Goal: Task Accomplishment & Management: Manage account settings

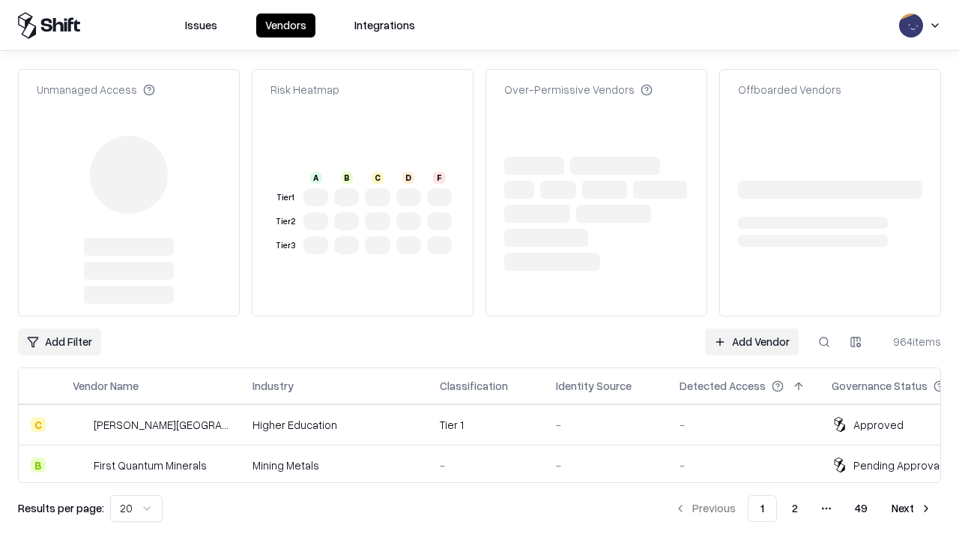
click at [752, 328] on link "Add Vendor" at bounding box center [752, 341] width 94 height 27
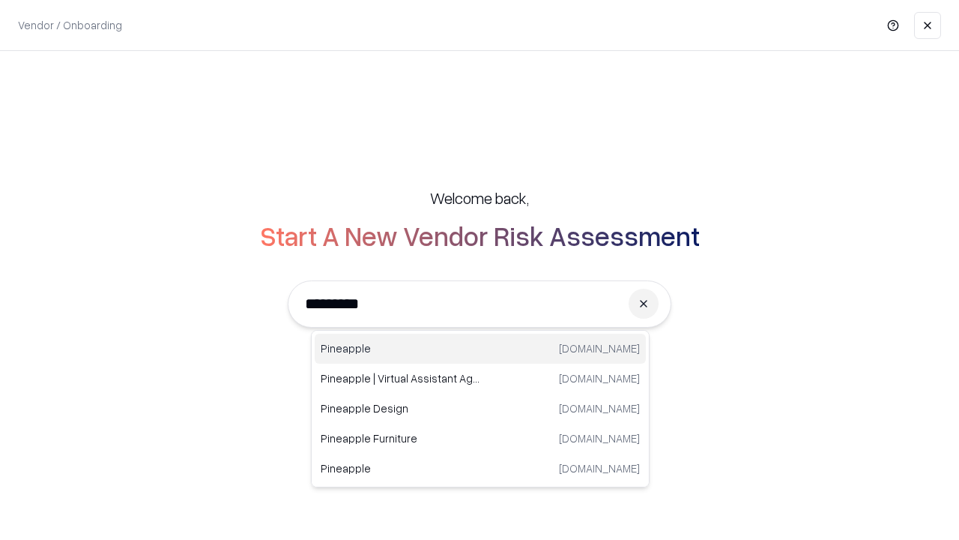
click at [480, 349] on div "Pineapple [DOMAIN_NAME]" at bounding box center [480, 349] width 331 height 30
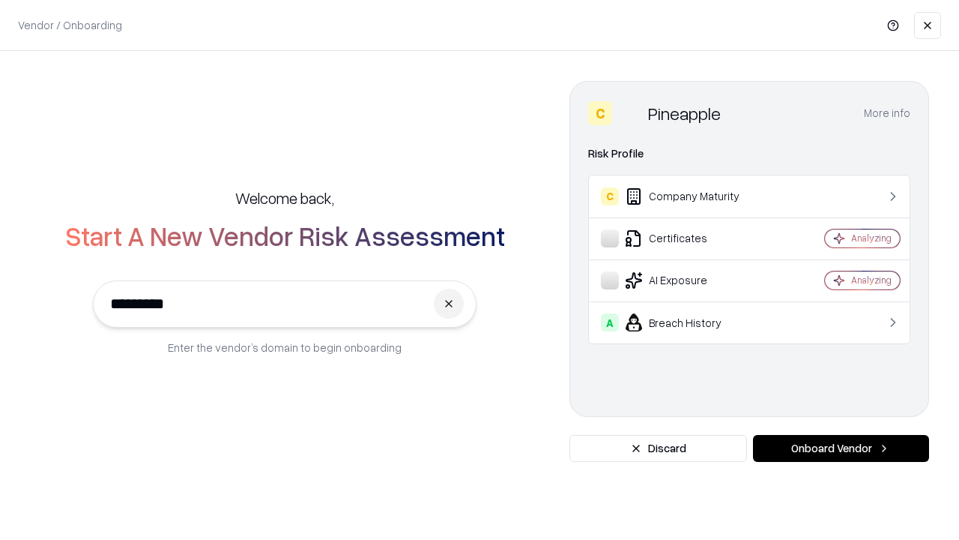
type input "*********"
click at [841, 448] on button "Onboard Vendor" at bounding box center [841, 448] width 176 height 27
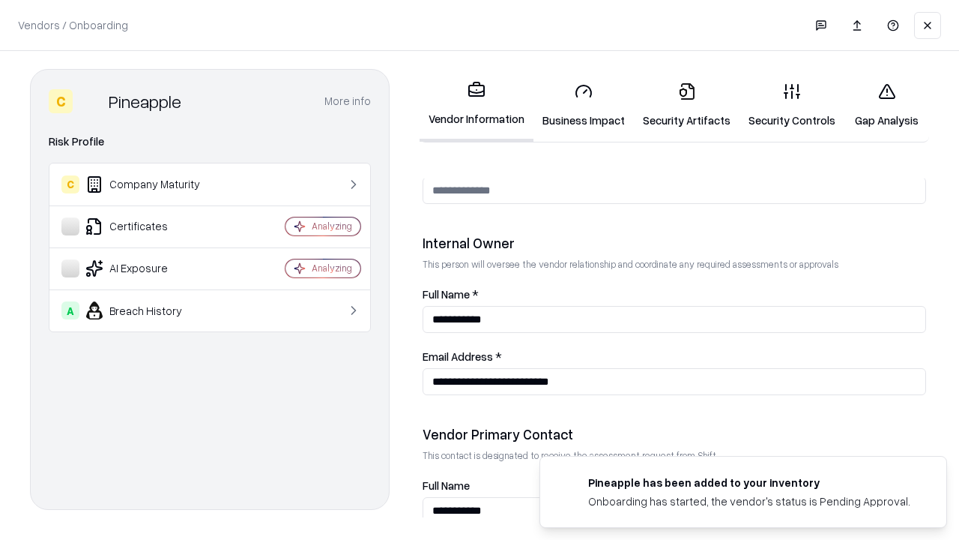
scroll to position [777, 0]
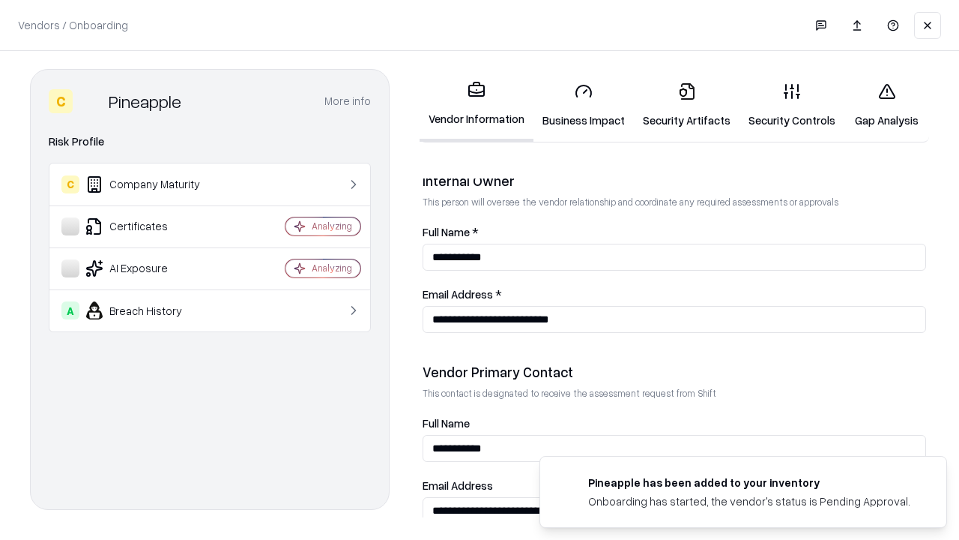
click at [584, 105] on link "Business Impact" at bounding box center [584, 105] width 100 height 70
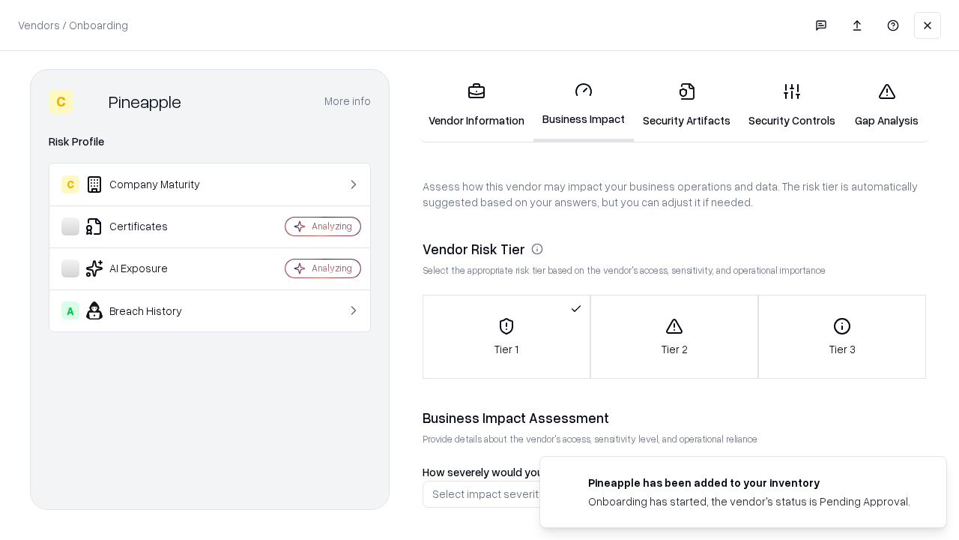
click at [687, 105] on link "Security Artifacts" at bounding box center [687, 105] width 106 height 70
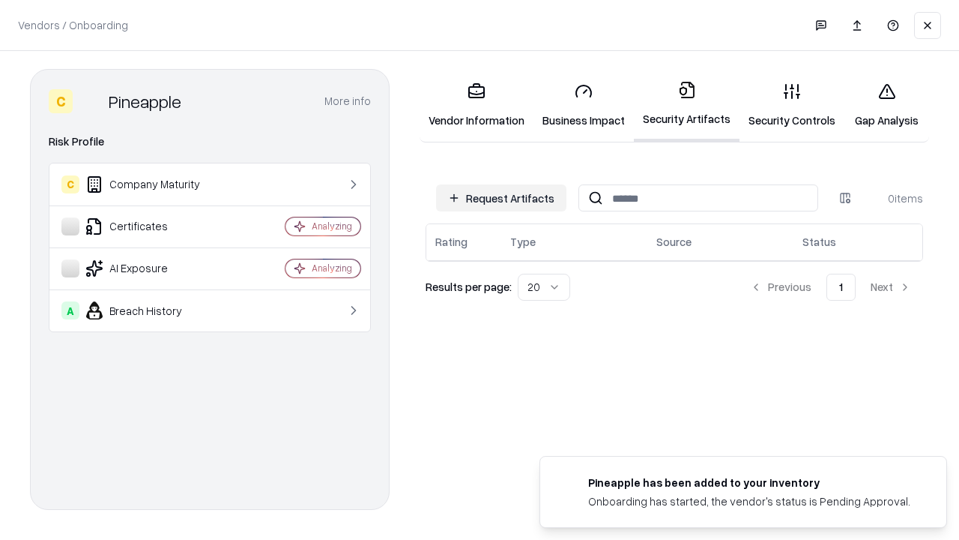
click at [501, 198] on button "Request Artifacts" at bounding box center [501, 197] width 130 height 27
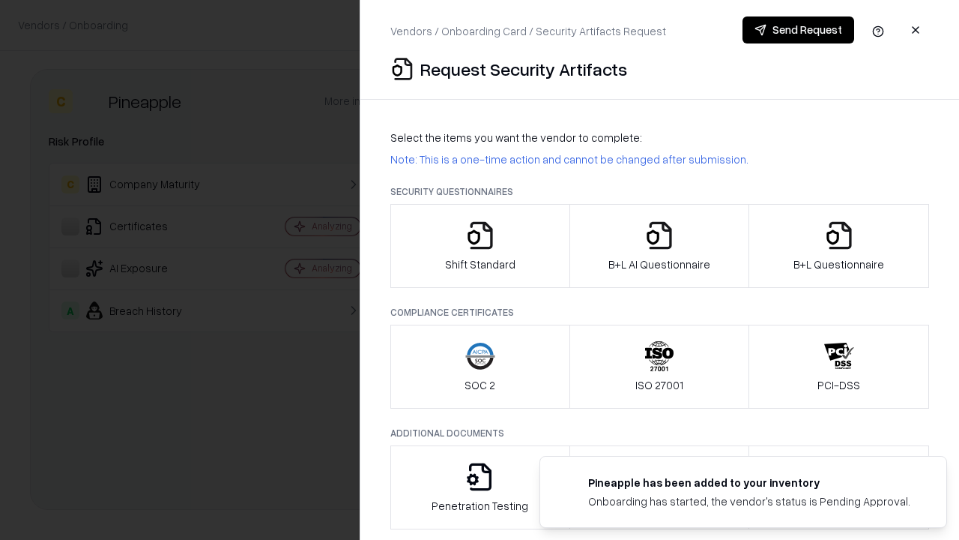
click at [480, 246] on icon "button" at bounding box center [480, 235] width 30 height 30
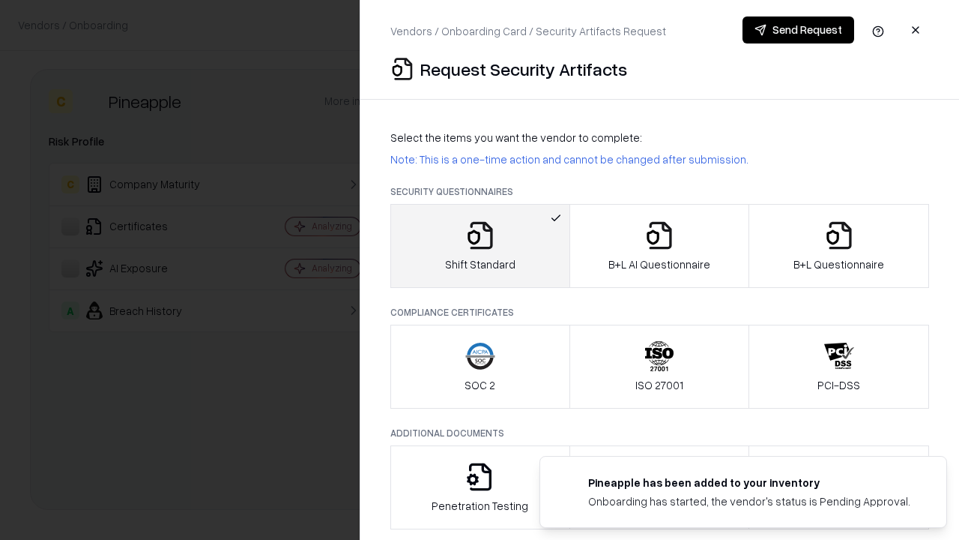
click at [798, 30] on button "Send Request" at bounding box center [799, 29] width 112 height 27
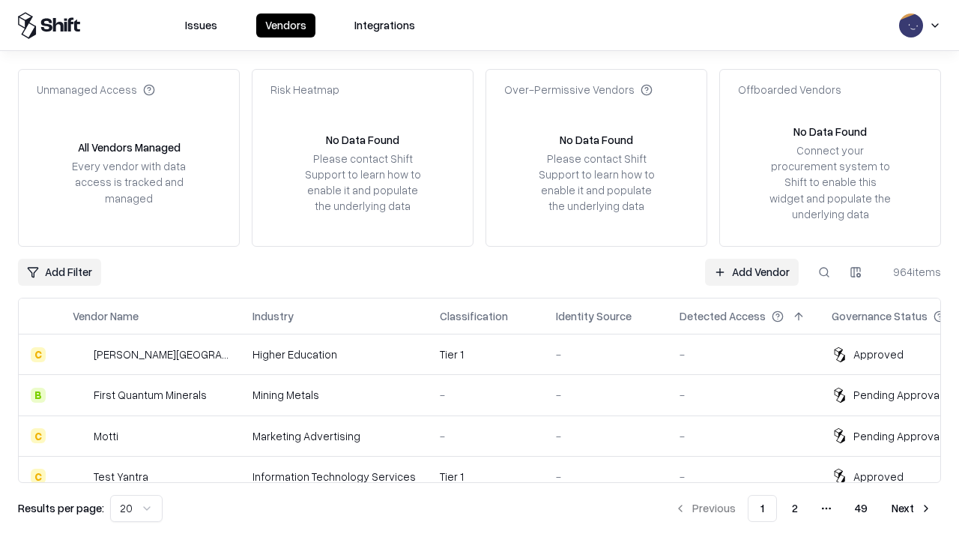
click at [824, 271] on button at bounding box center [824, 272] width 27 height 27
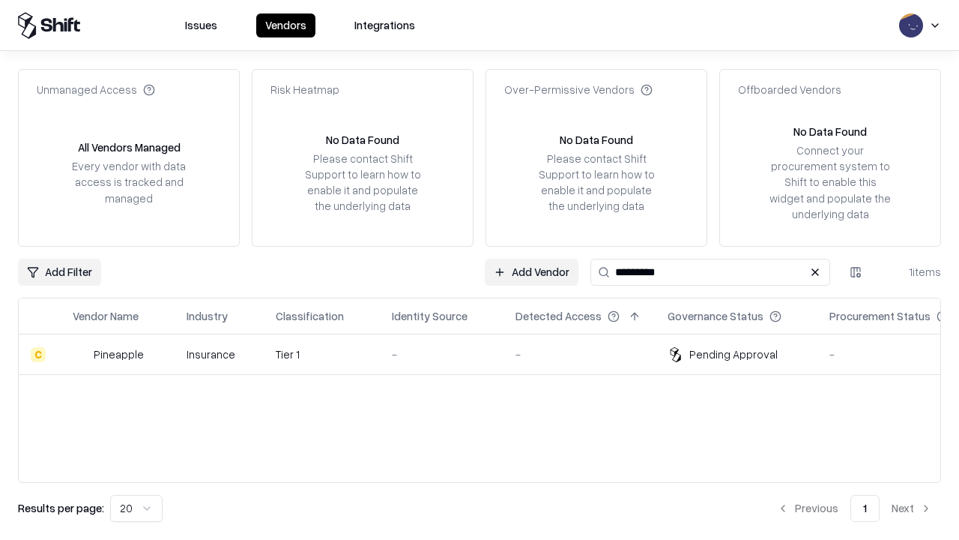
type input "*********"
click at [489, 354] on div "-" at bounding box center [442, 354] width 100 height 16
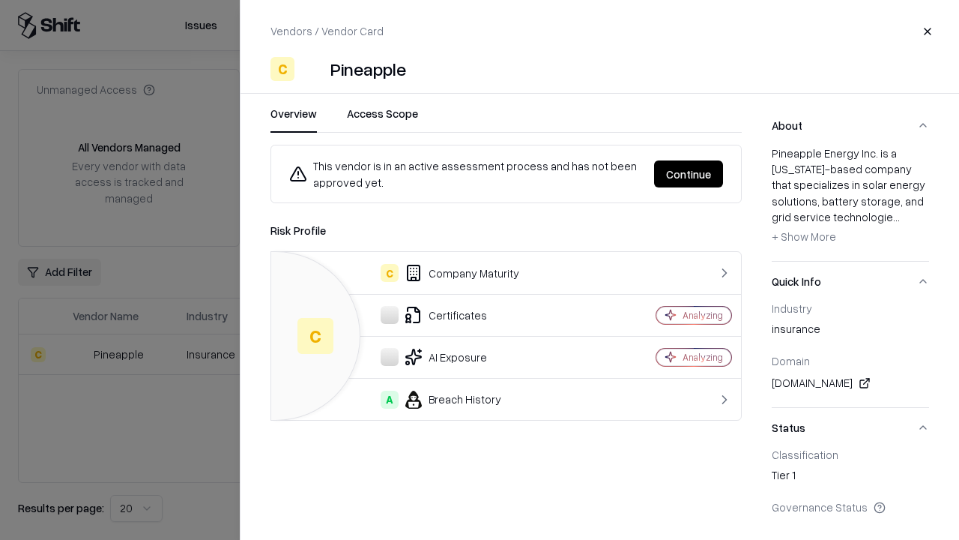
click at [689, 174] on button "Continue" at bounding box center [688, 173] width 69 height 27
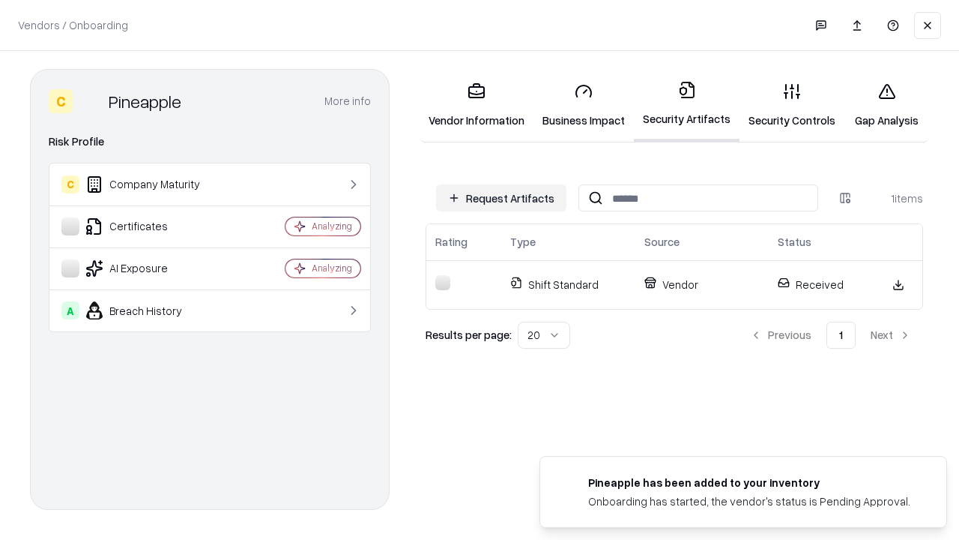
click at [887, 105] on link "Gap Analysis" at bounding box center [887, 105] width 85 height 70
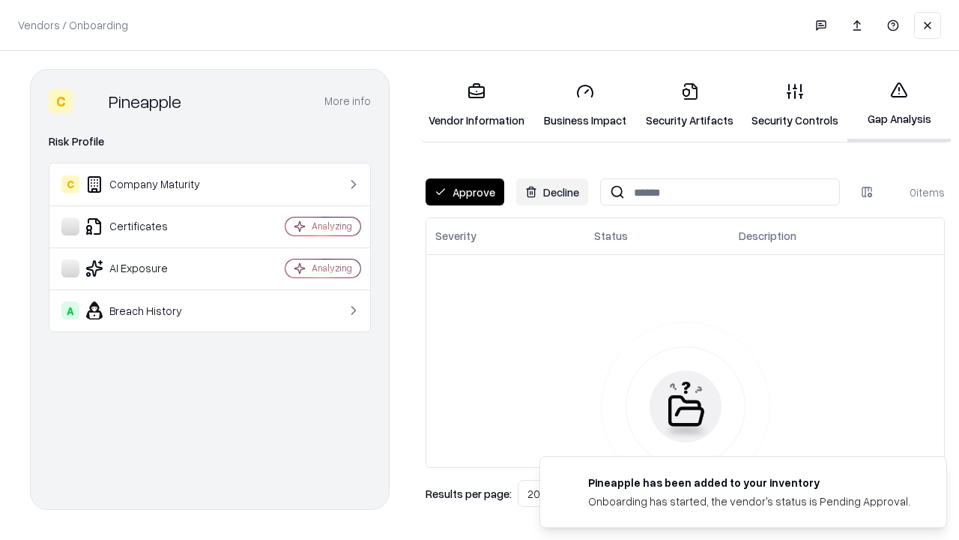
click at [465, 192] on button "Approve" at bounding box center [465, 191] width 79 height 27
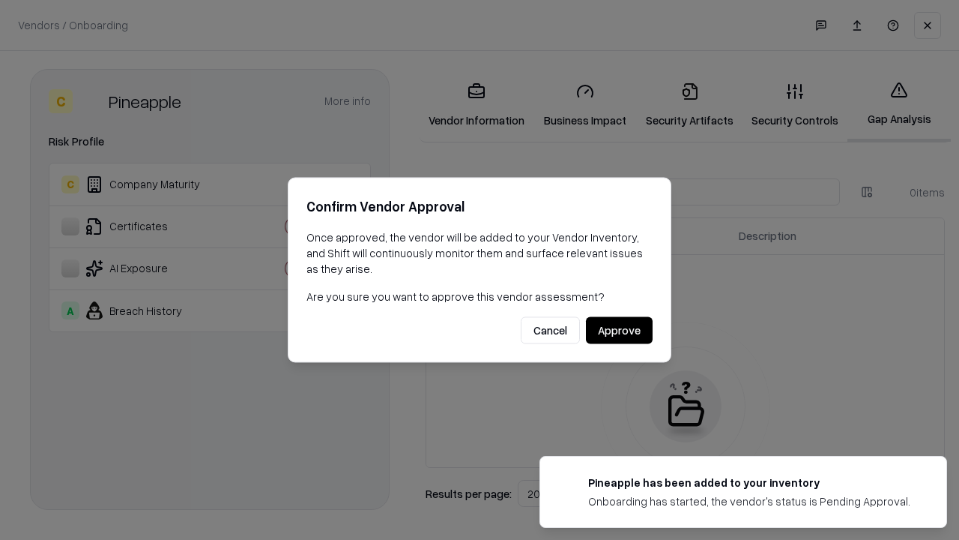
click at [619, 330] on button "Approve" at bounding box center [619, 330] width 67 height 27
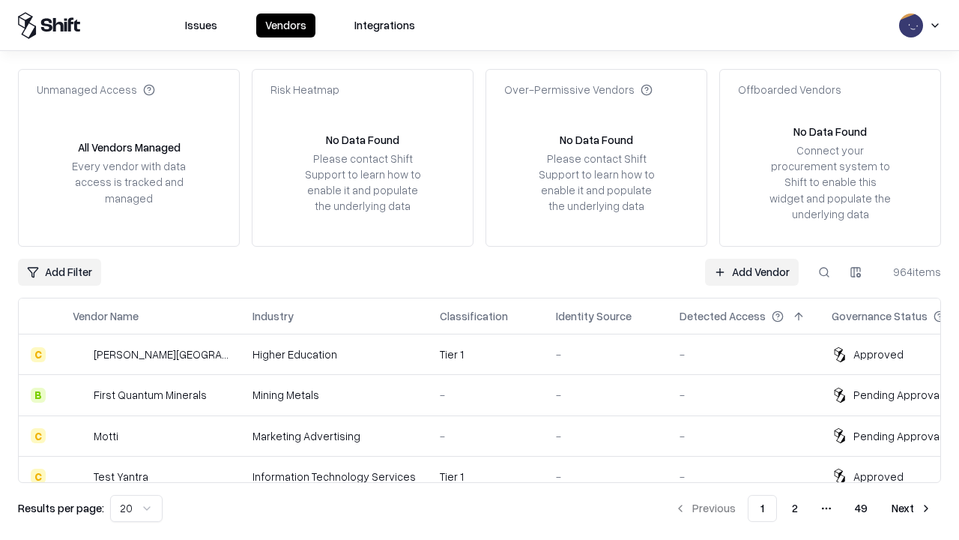
type input "*********"
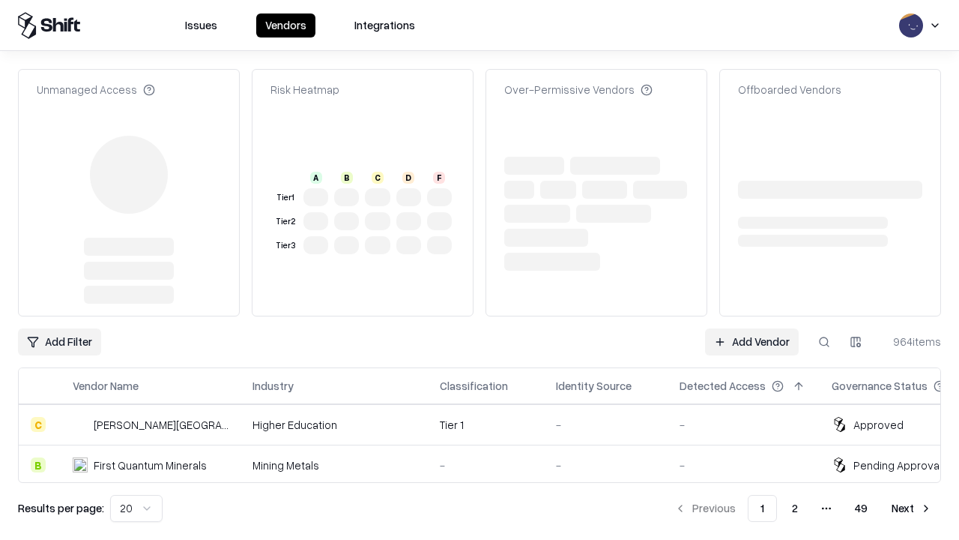
click at [752, 328] on link "Add Vendor" at bounding box center [752, 341] width 94 height 27
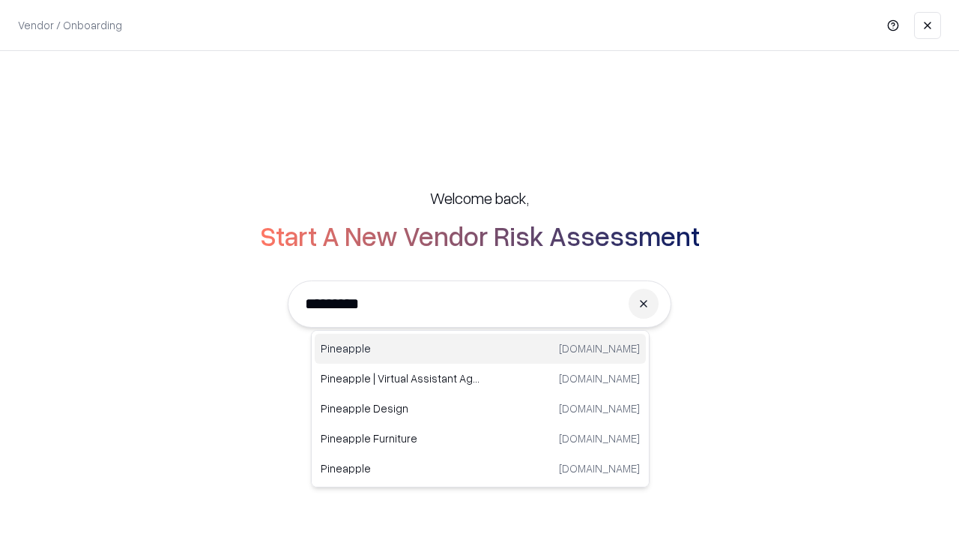
click at [480, 349] on div "Pineapple [DOMAIN_NAME]" at bounding box center [480, 349] width 331 height 30
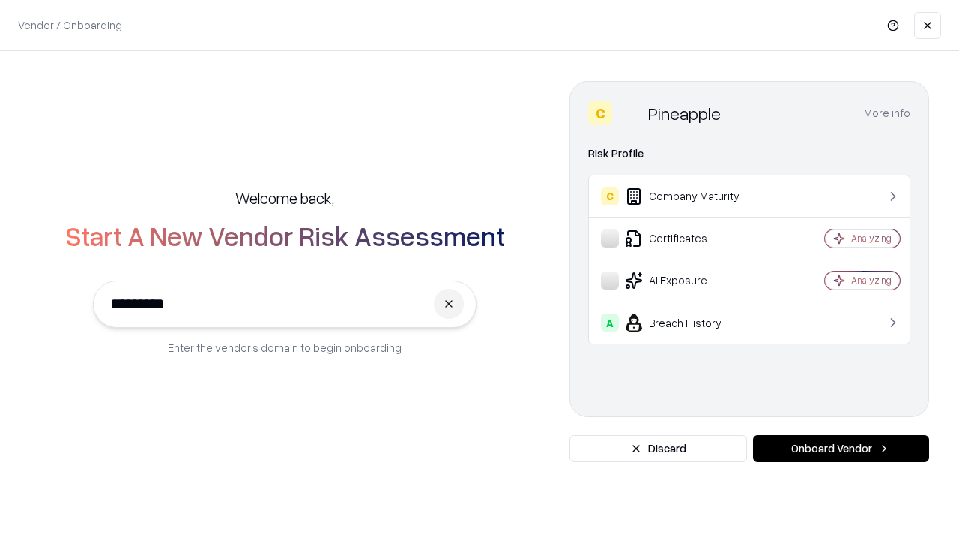
type input "*********"
click at [841, 448] on button "Onboard Vendor" at bounding box center [841, 448] width 176 height 27
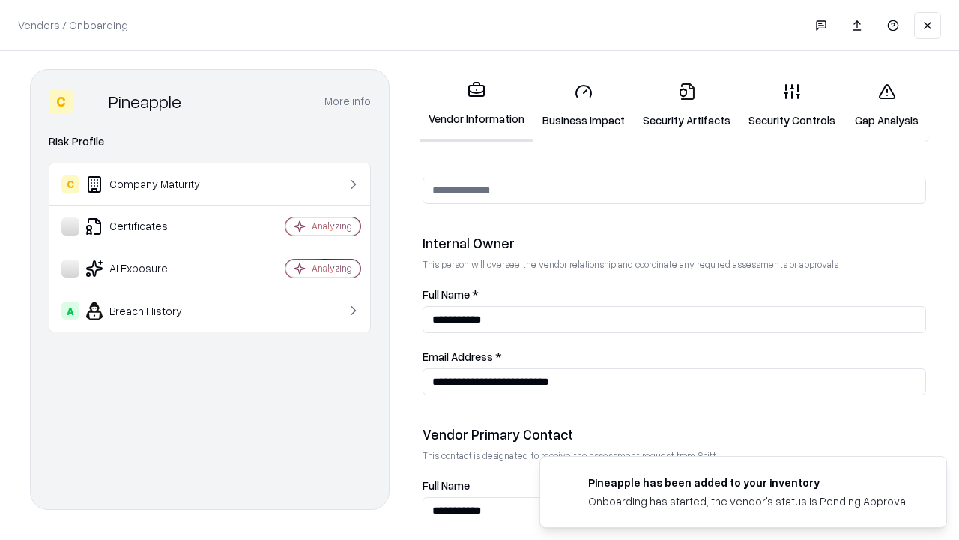
scroll to position [777, 0]
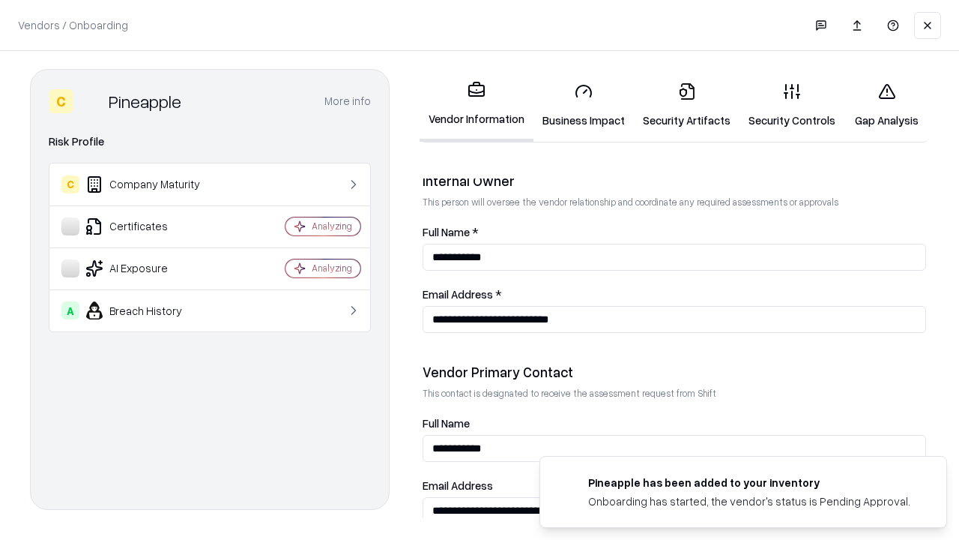
click at [887, 105] on link "Gap Analysis" at bounding box center [887, 105] width 85 height 70
